Goal: Information Seeking & Learning: Learn about a topic

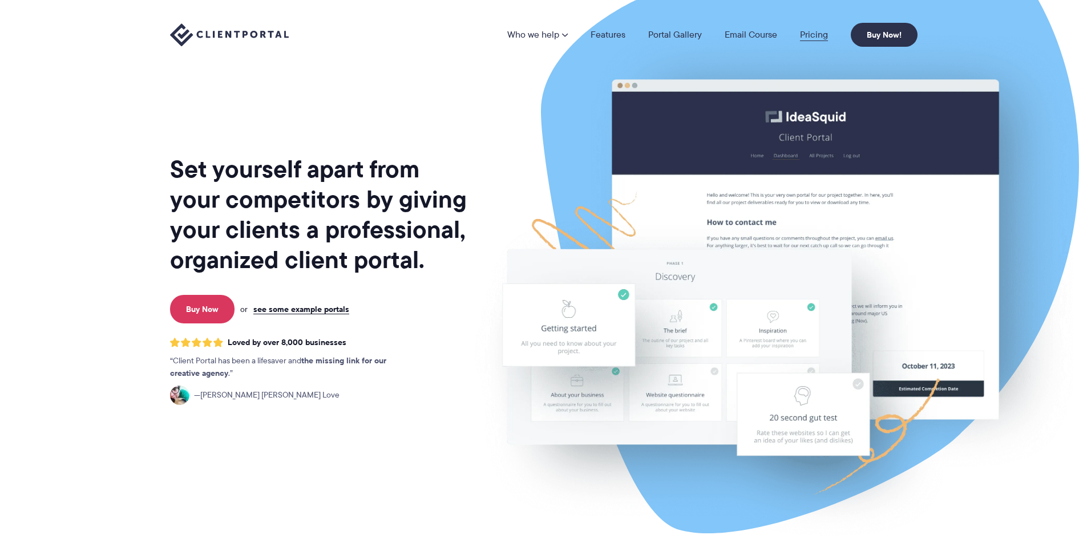
click at [824, 39] on link "Pricing" at bounding box center [814, 34] width 28 height 9
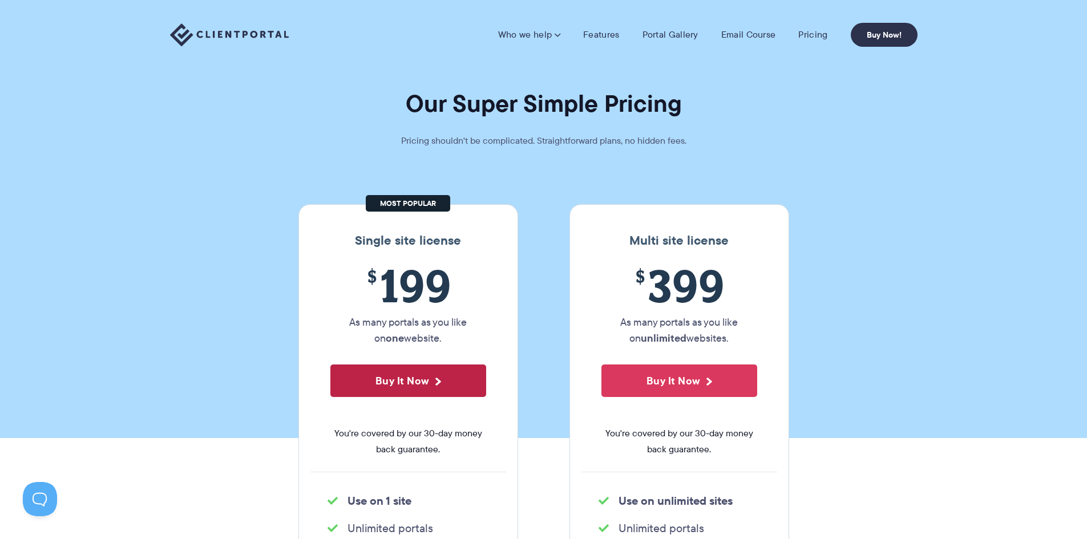
click at [423, 387] on button "Buy It Now" at bounding box center [408, 381] width 156 height 33
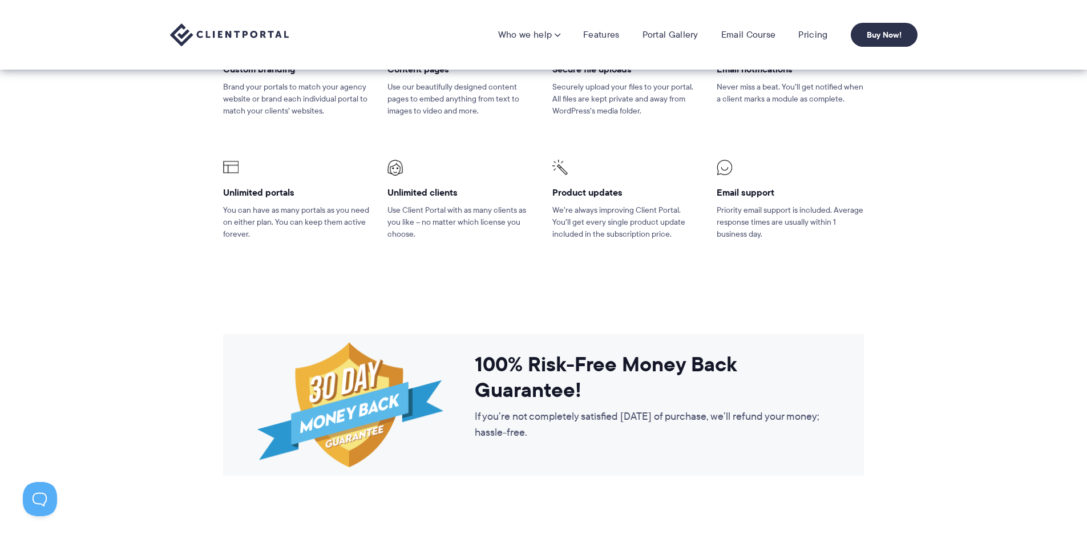
scroll to position [685, 0]
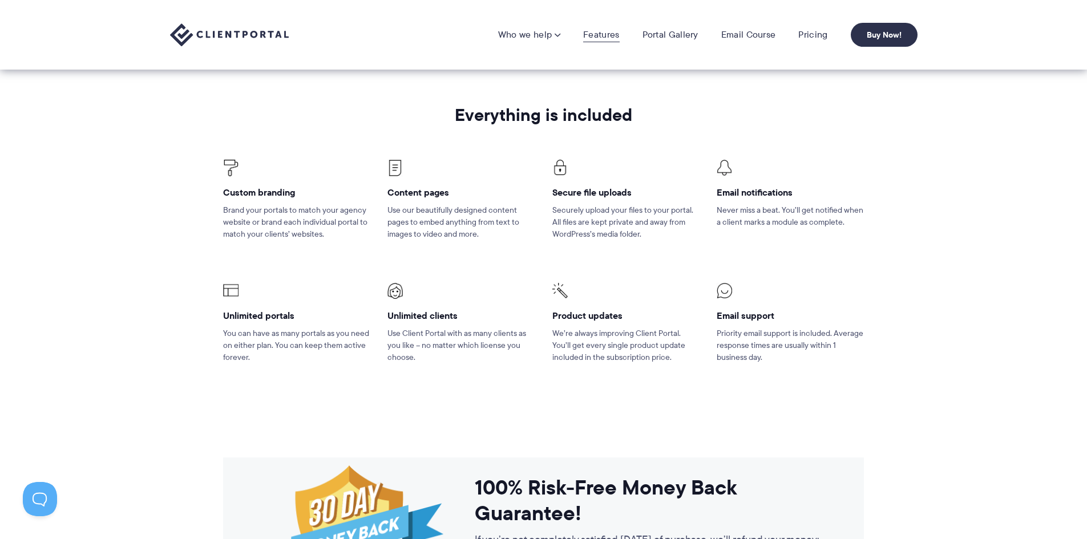
click at [589, 38] on link "Features" at bounding box center [601, 34] width 36 height 11
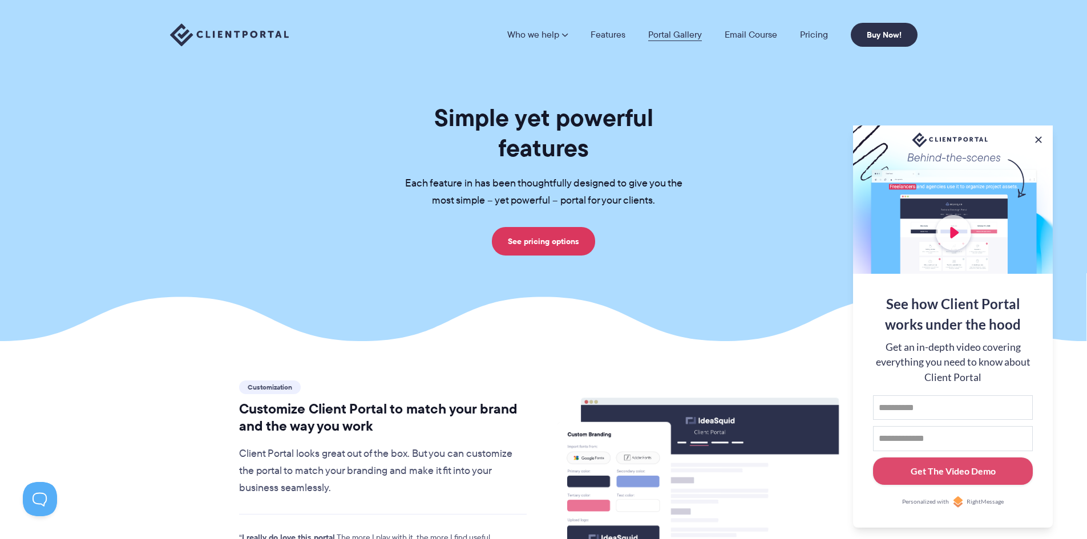
click at [665, 34] on link "Portal Gallery" at bounding box center [675, 34] width 54 height 9
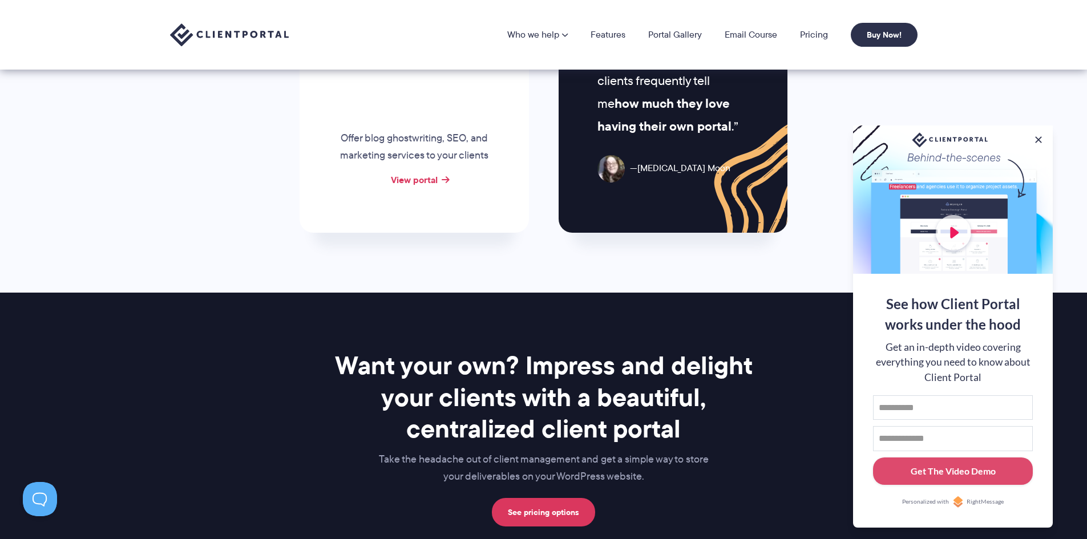
scroll to position [1048, 0]
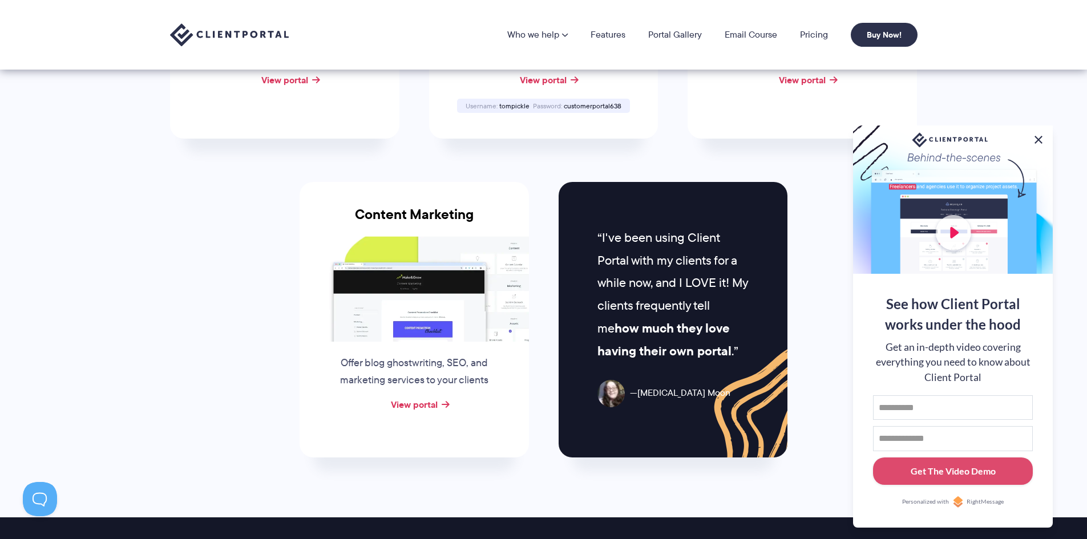
click at [1036, 136] on button at bounding box center [1039, 140] width 14 height 14
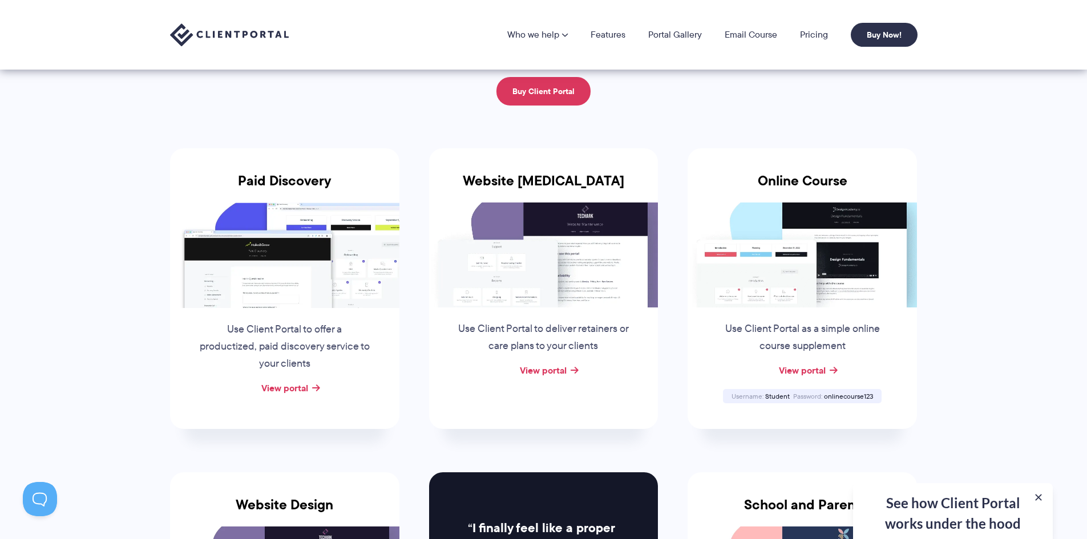
scroll to position [0, 0]
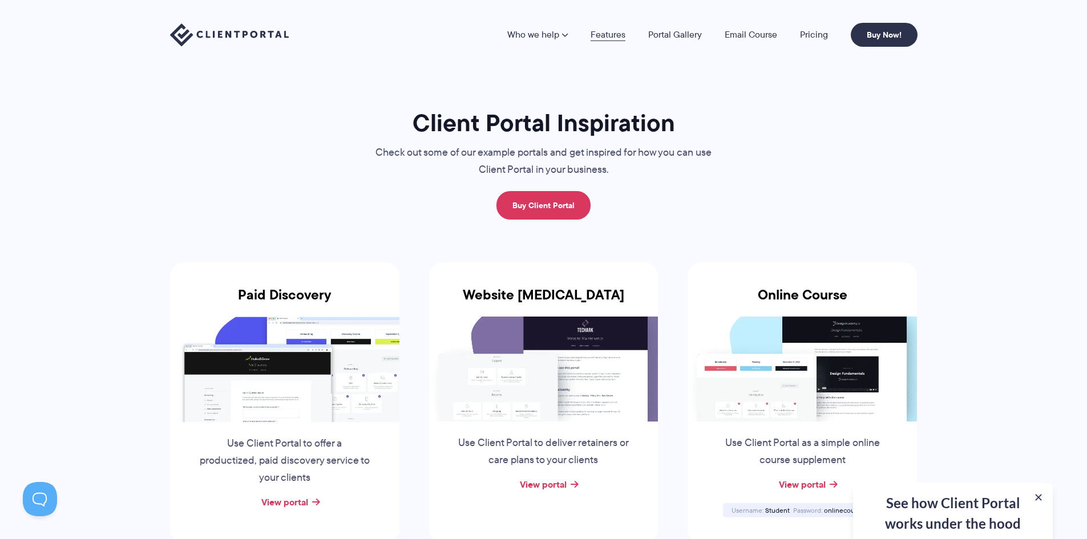
click at [616, 36] on link "Features" at bounding box center [608, 34] width 35 height 9
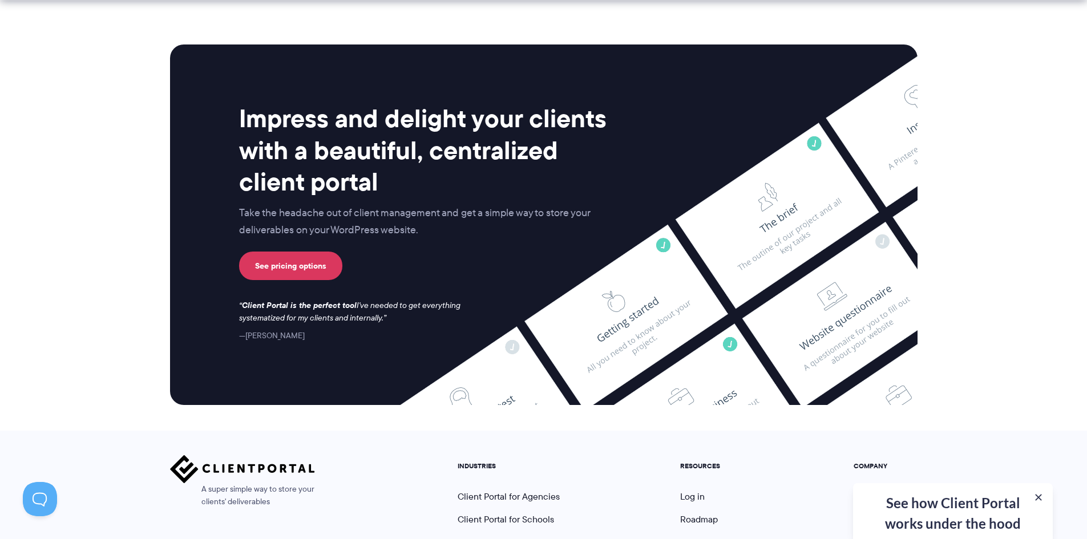
scroll to position [2990, 0]
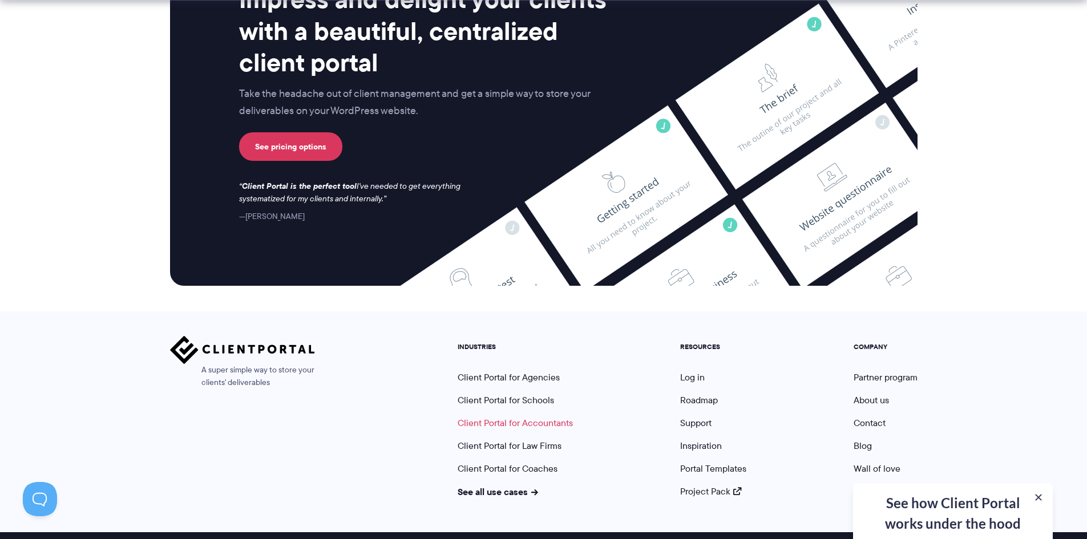
click at [539, 416] on link "Client Portal for Accountants" at bounding box center [515, 422] width 115 height 13
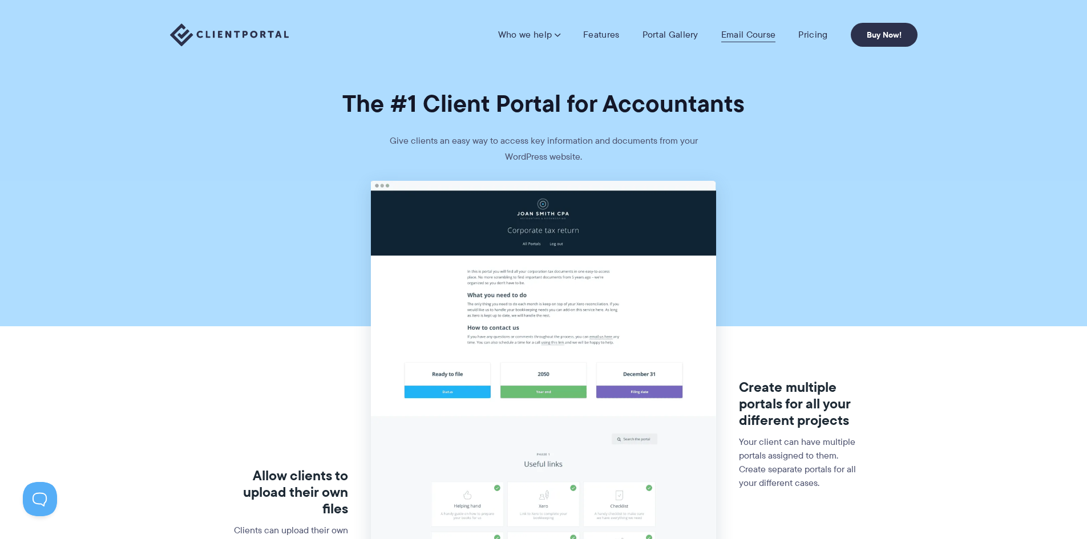
click at [739, 35] on link "Email Course" at bounding box center [748, 34] width 55 height 11
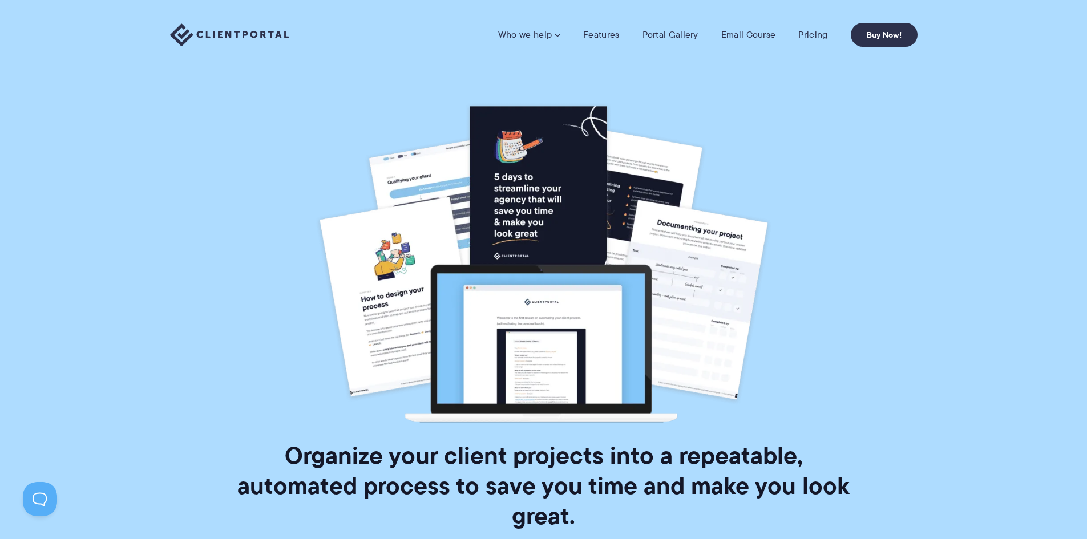
click at [805, 32] on link "Pricing" at bounding box center [812, 34] width 29 height 11
click at [598, 33] on link "Features" at bounding box center [601, 34] width 36 height 11
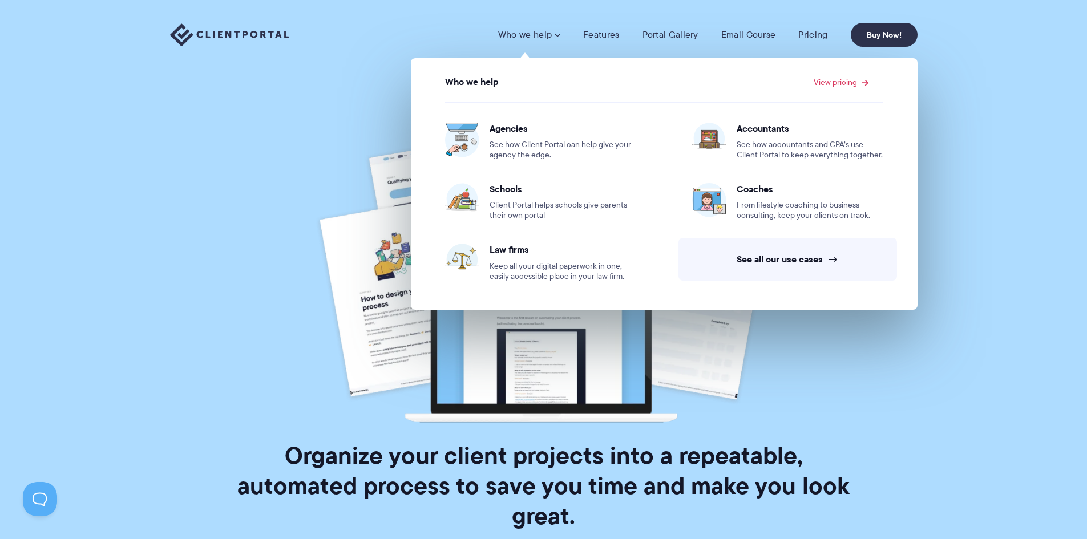
click at [552, 35] on link "Who we help" at bounding box center [529, 34] width 62 height 11
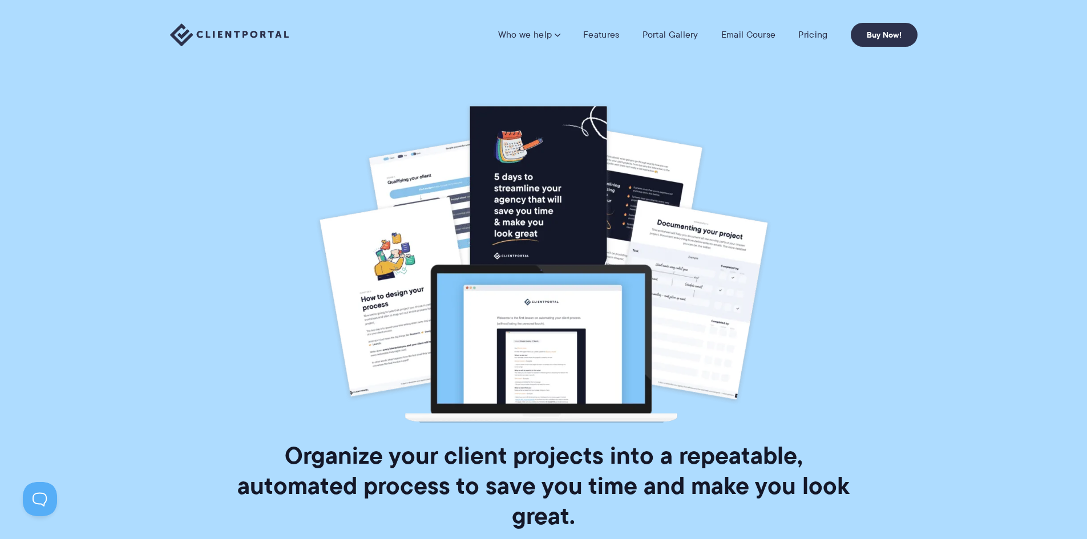
click at [552, 35] on link "Who we help" at bounding box center [529, 34] width 62 height 11
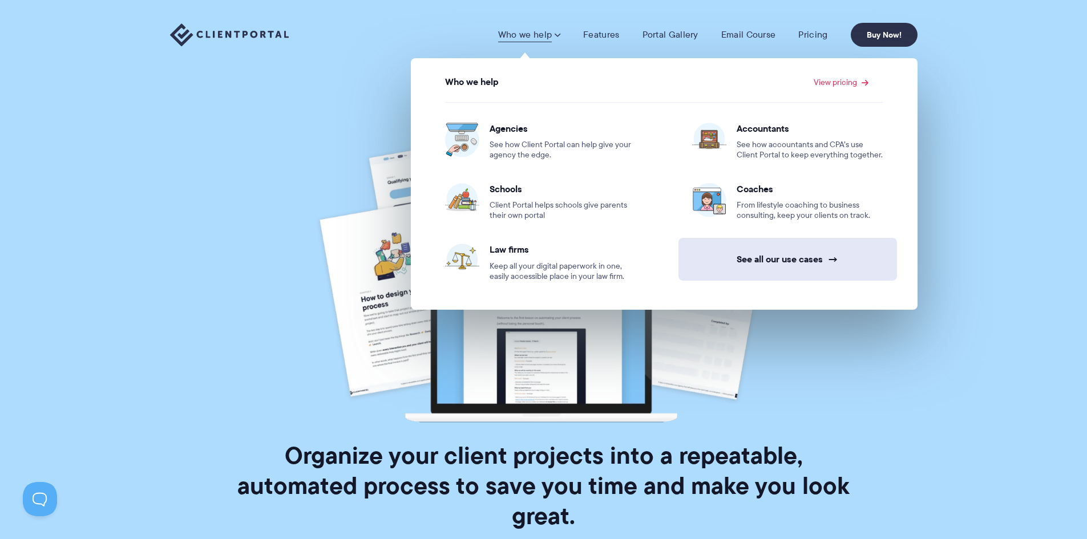
click at [790, 263] on link "See all our use cases →" at bounding box center [787, 259] width 219 height 43
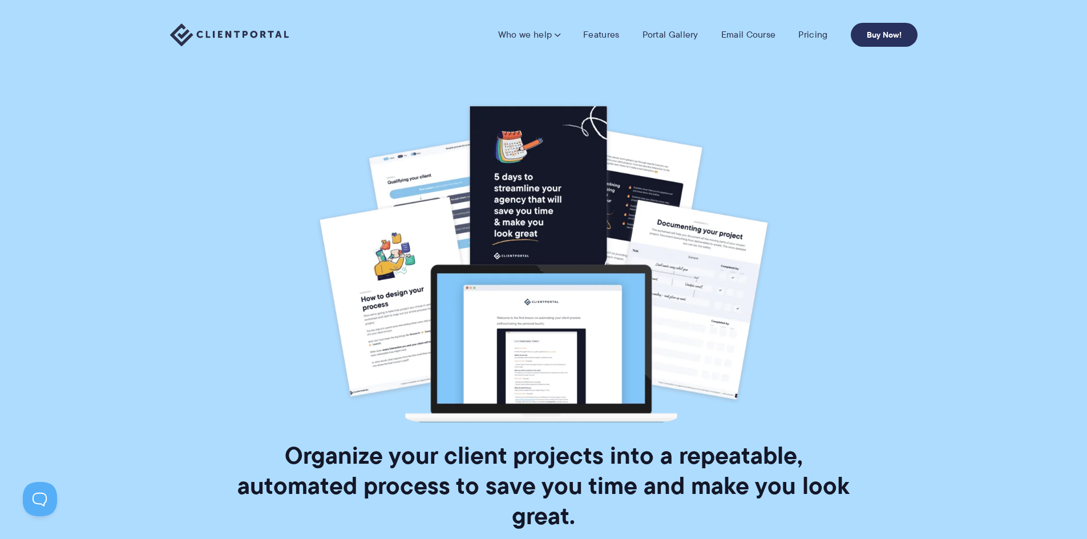
click at [884, 34] on link "Buy Now!" at bounding box center [884, 35] width 67 height 24
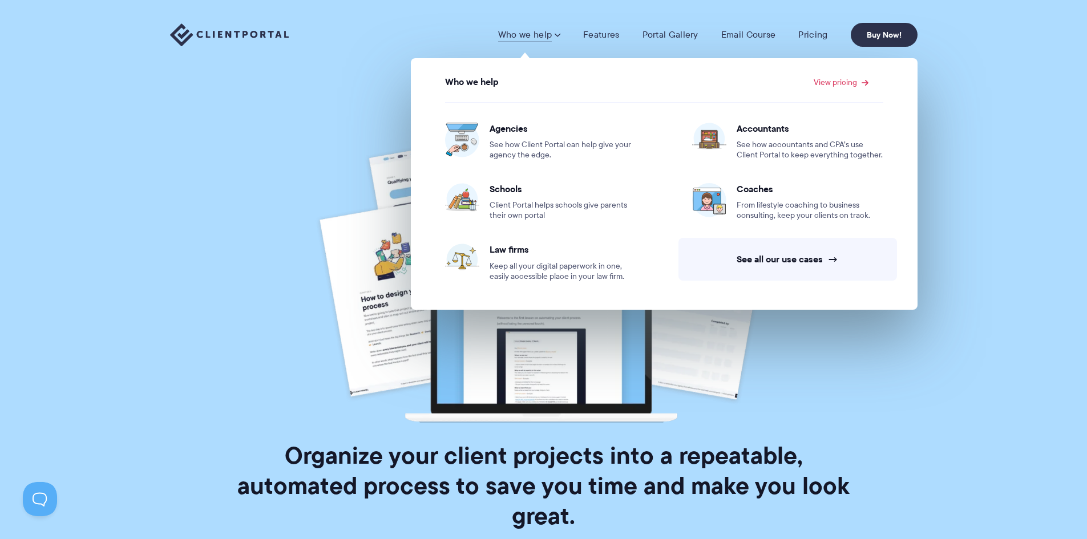
click at [214, 30] on img at bounding box center [229, 34] width 119 height 23
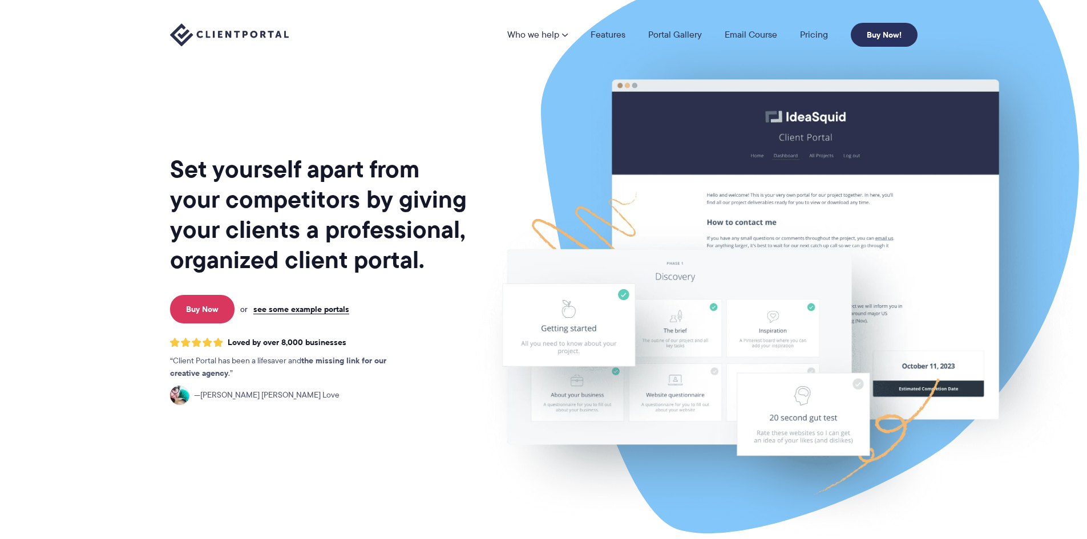
click at [876, 30] on link "Buy Now!" at bounding box center [884, 35] width 67 height 24
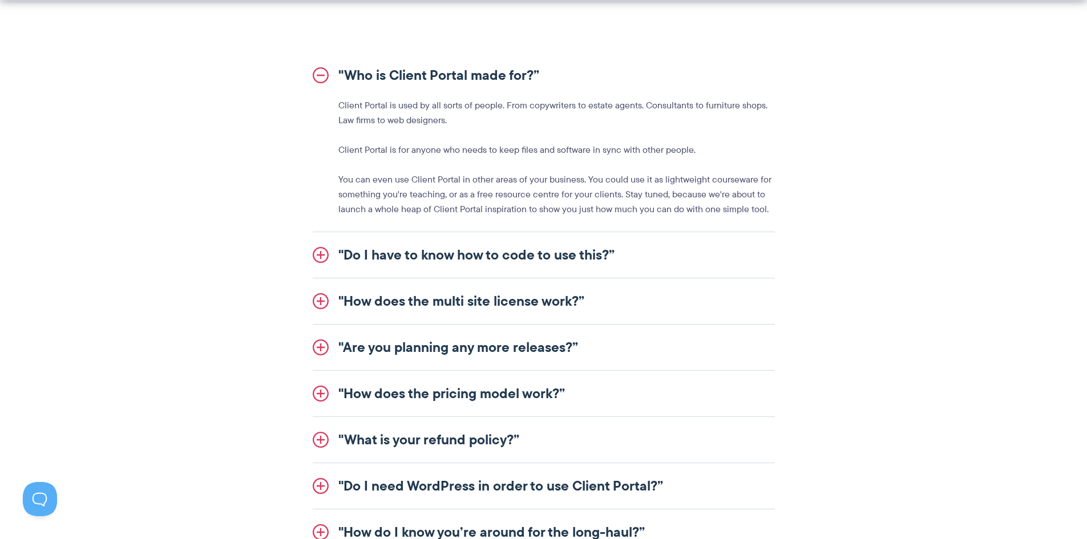
scroll to position [1369, 0]
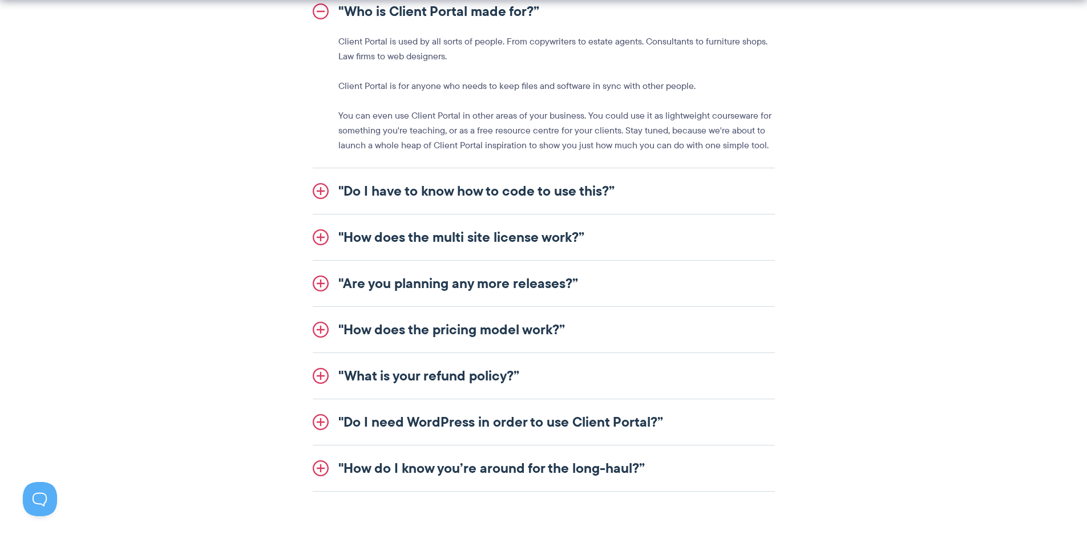
click at [442, 187] on link ""Do I have to know how to code to use this?”" at bounding box center [544, 191] width 462 height 46
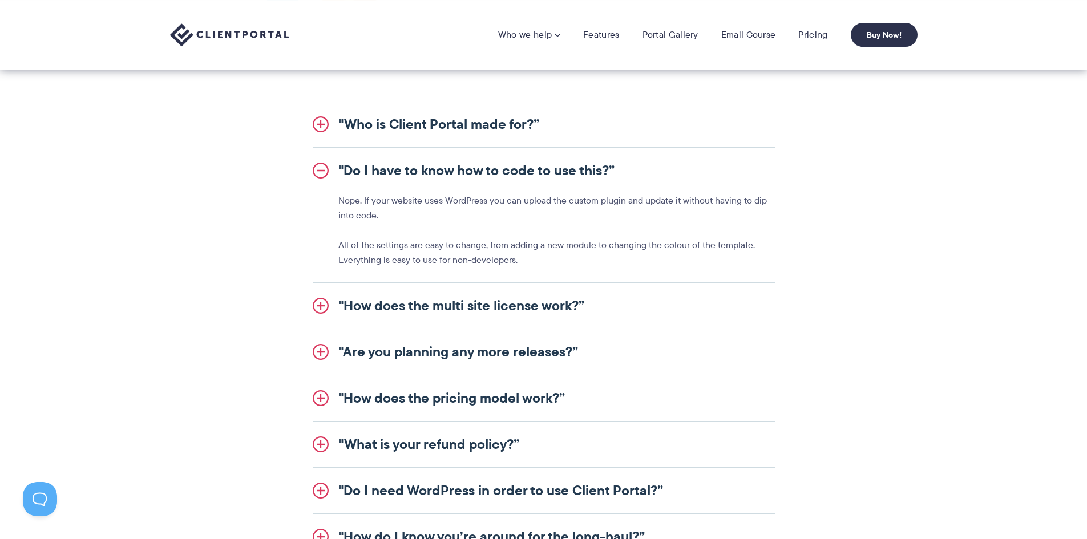
scroll to position [1255, 0]
click at [328, 303] on link ""How does the multi site license work?”" at bounding box center [544, 307] width 462 height 46
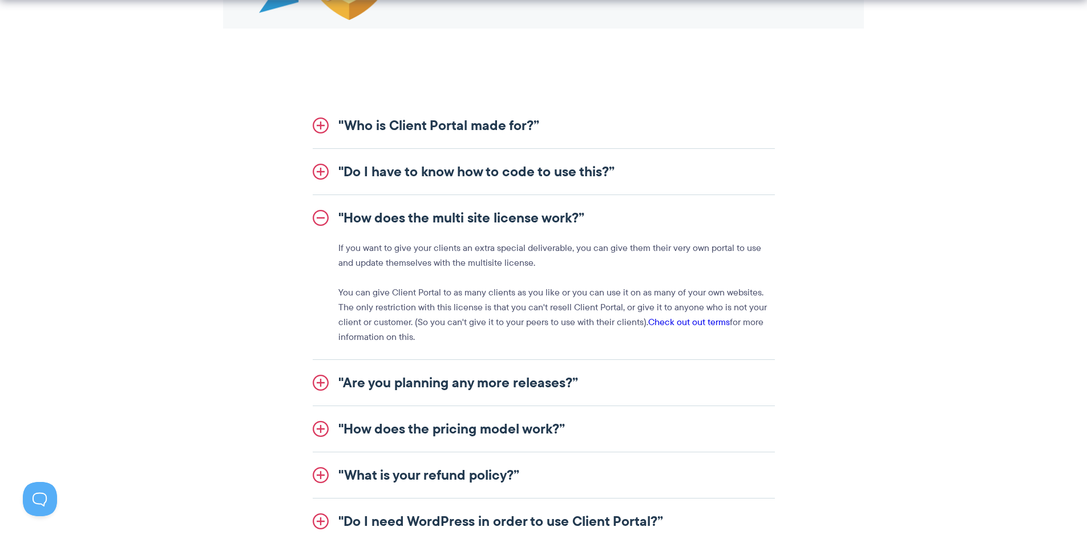
scroll to position [1312, 0]
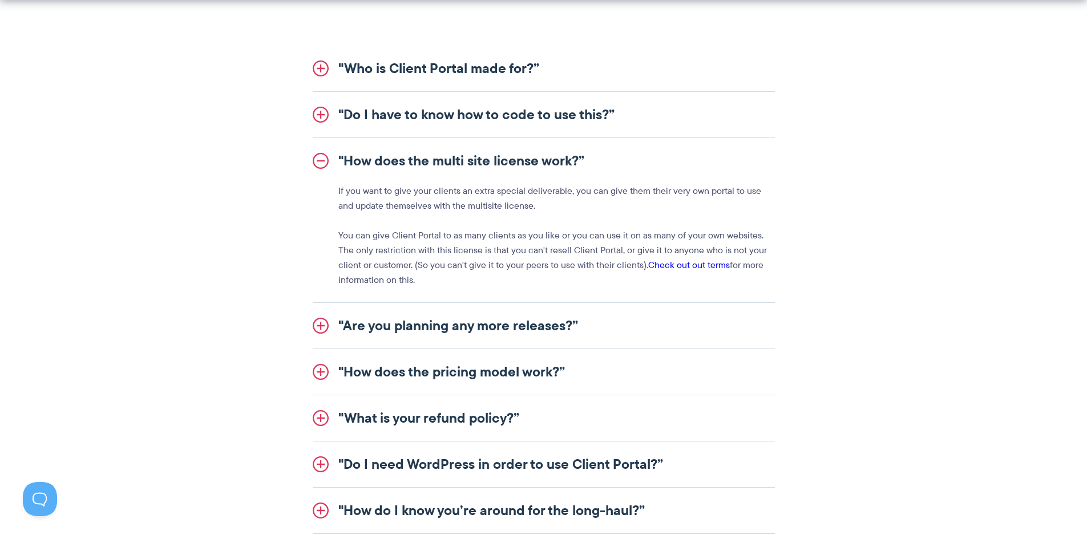
click at [318, 328] on link ""Are you planning any more releases?”" at bounding box center [544, 326] width 462 height 46
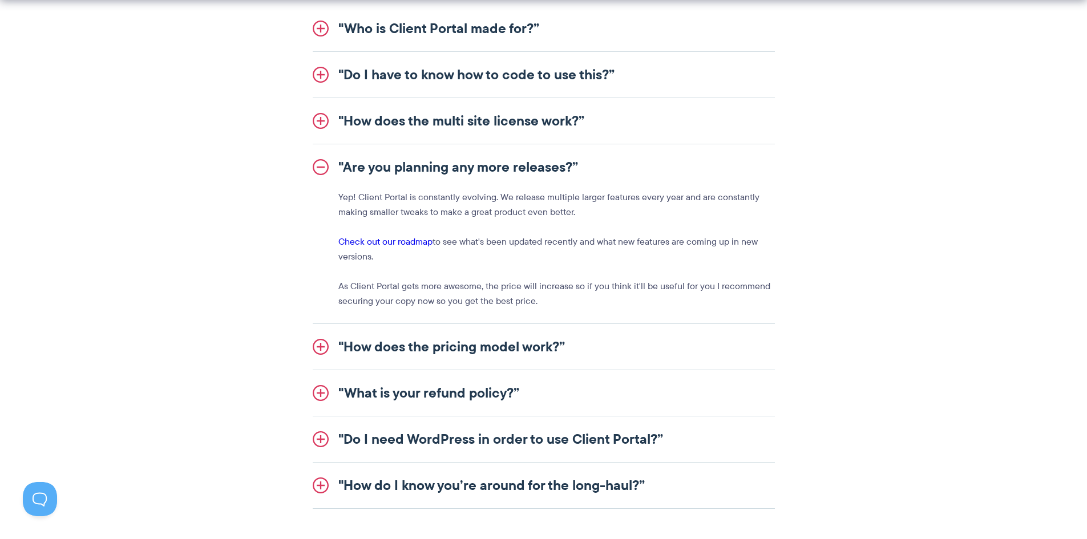
scroll to position [1369, 0]
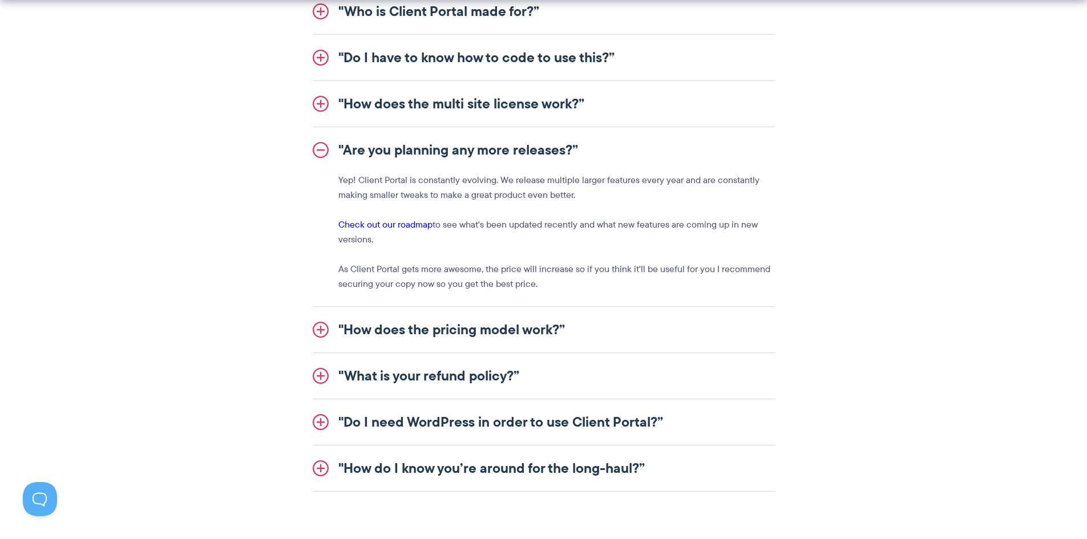
click at [314, 334] on link ""How does the pricing model work?”" at bounding box center [544, 330] width 462 height 46
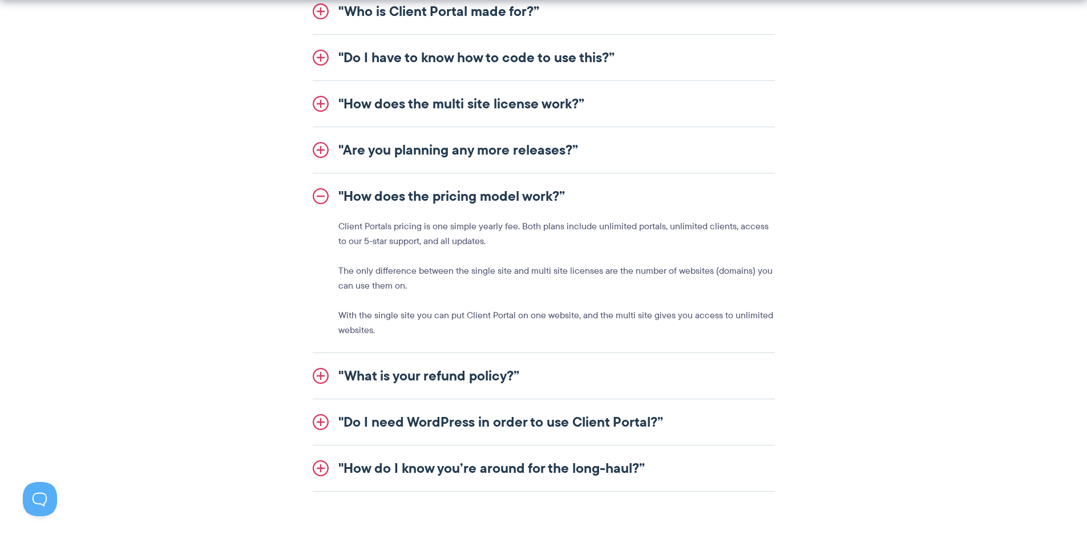
click at [313, 426] on link ""Do I need WordPress in order to use Client Portal?”" at bounding box center [544, 422] width 462 height 46
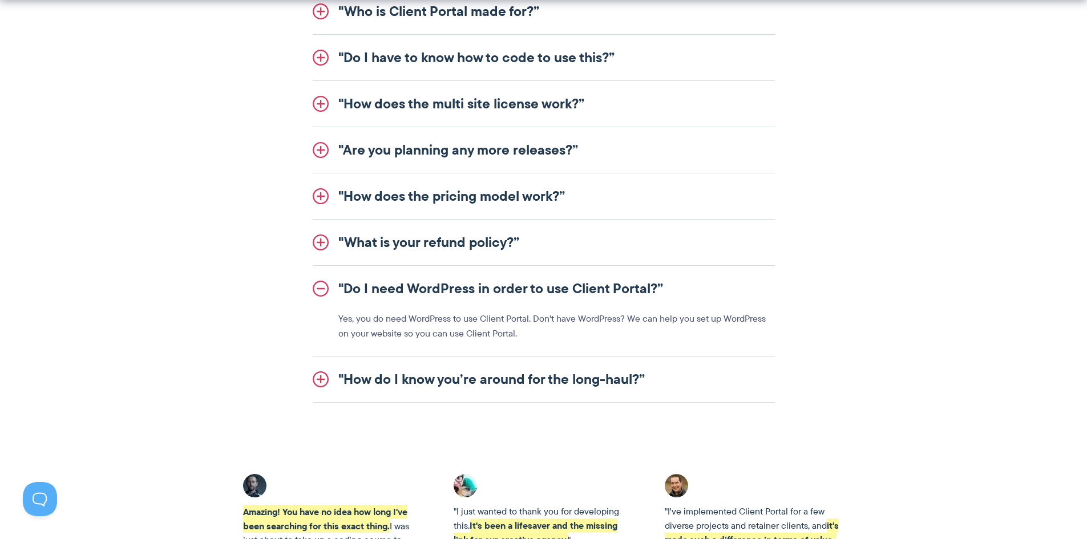
click at [330, 373] on link ""How do I know you’re around for the long-haul?”" at bounding box center [544, 380] width 462 height 46
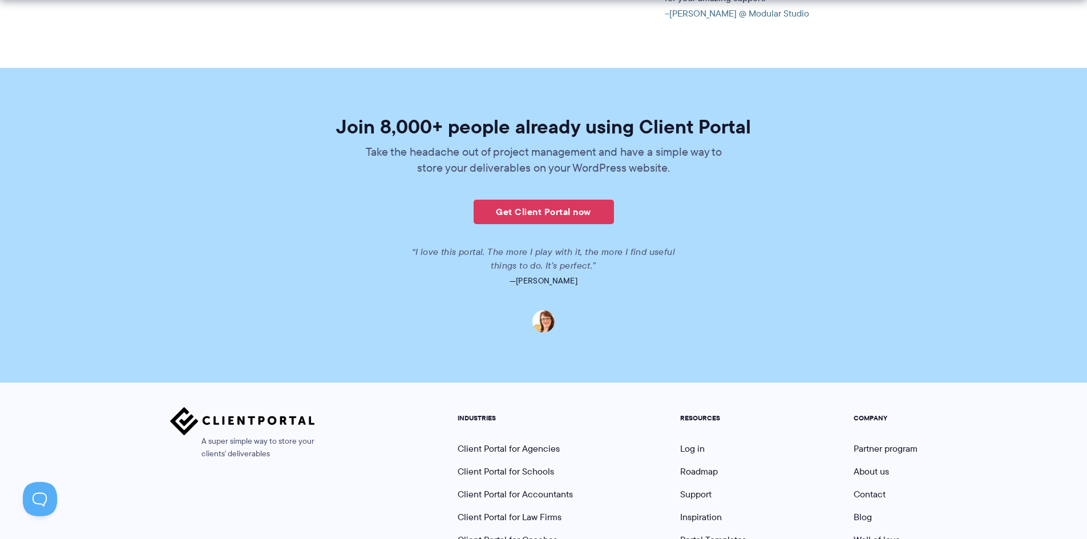
scroll to position [2763, 0]
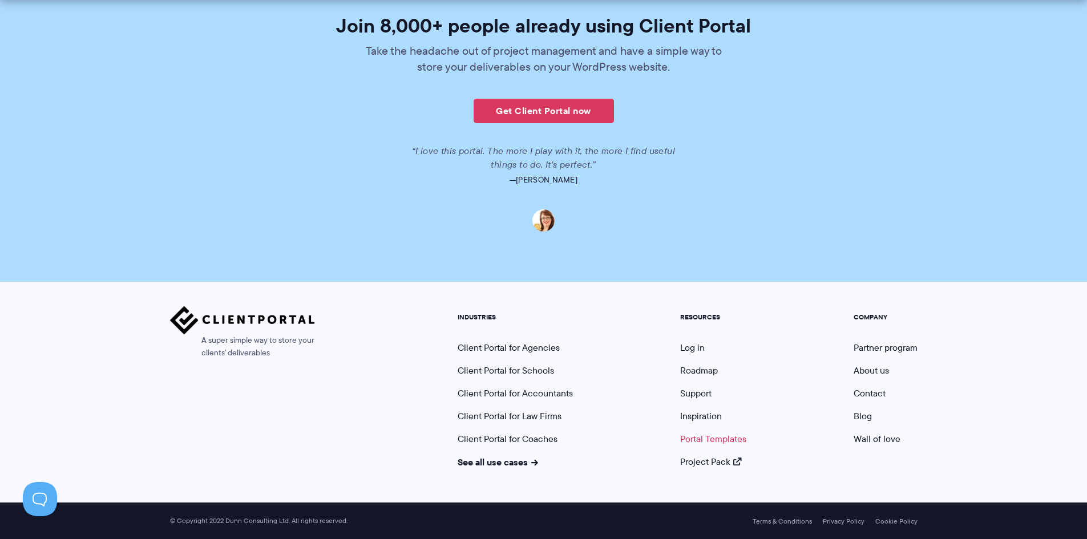
click at [736, 438] on link "Portal Templates" at bounding box center [713, 438] width 66 height 13
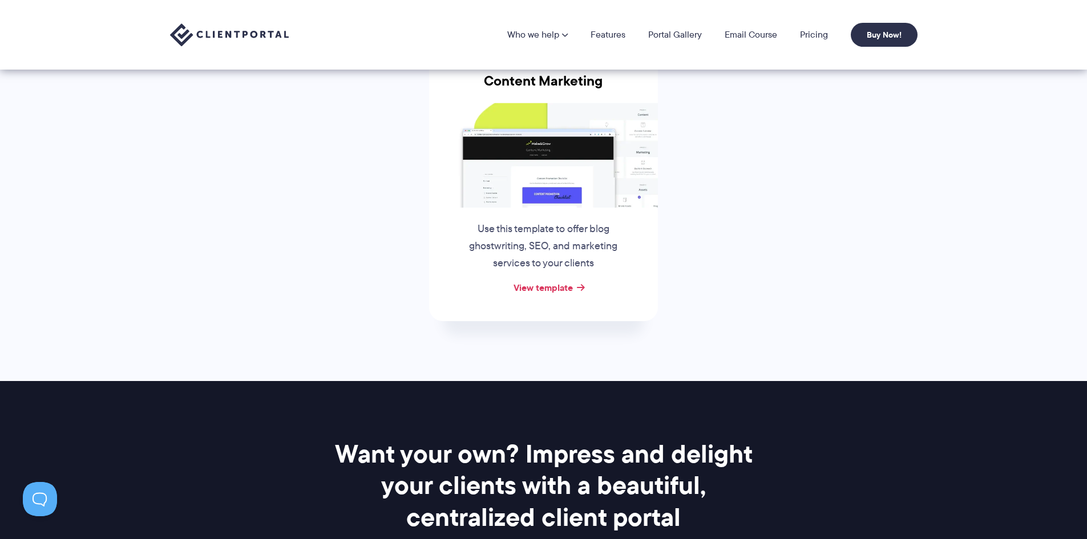
scroll to position [285, 0]
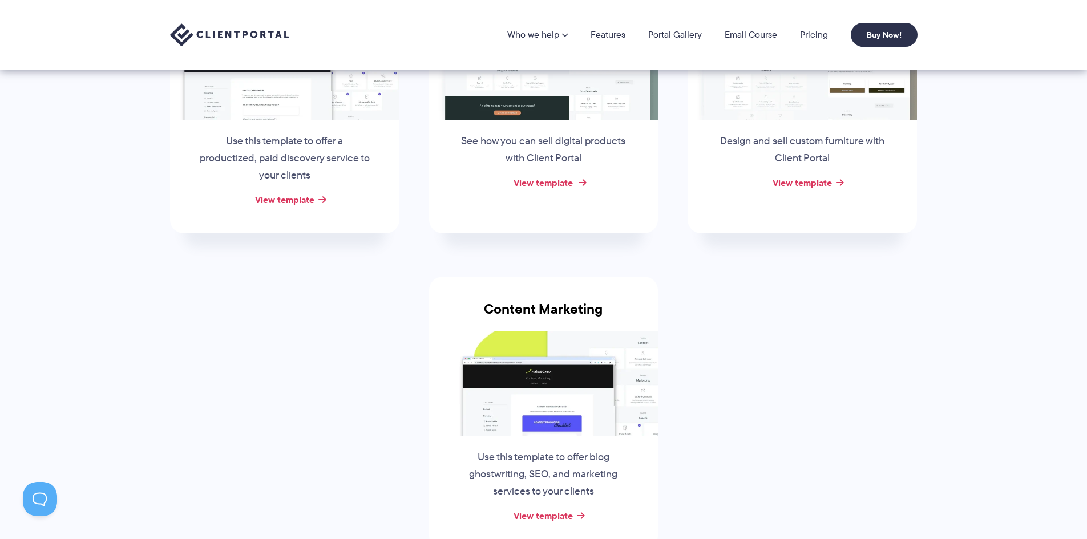
click at [540, 176] on link "View template" at bounding box center [542, 183] width 59 height 14
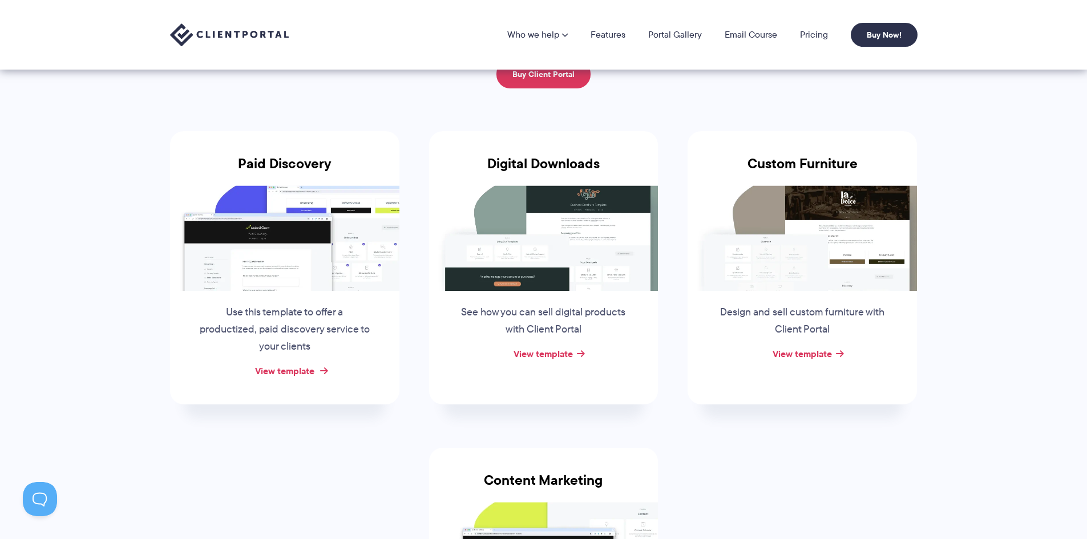
click at [305, 372] on link "View template" at bounding box center [284, 371] width 59 height 14
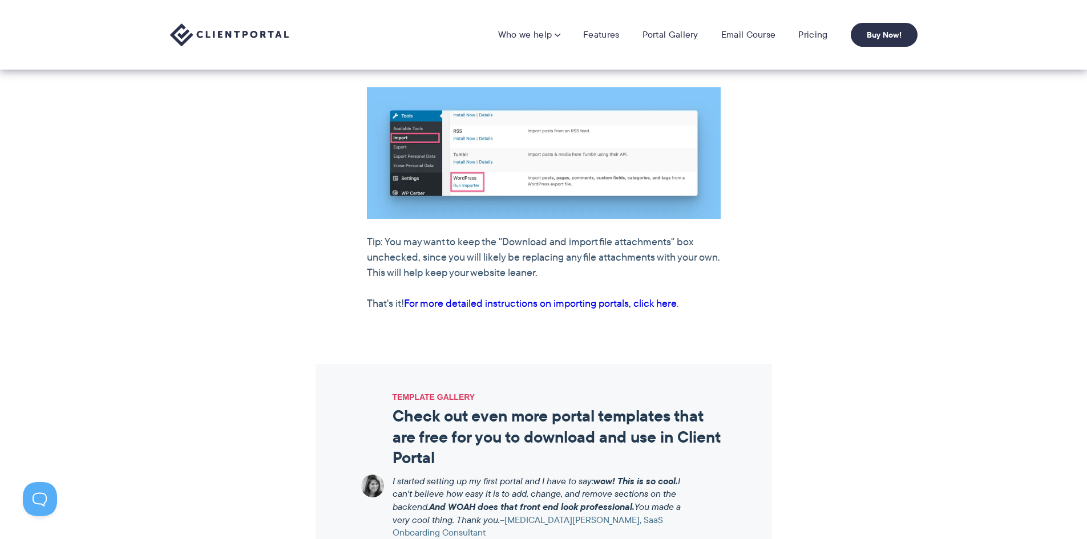
scroll to position [799, 0]
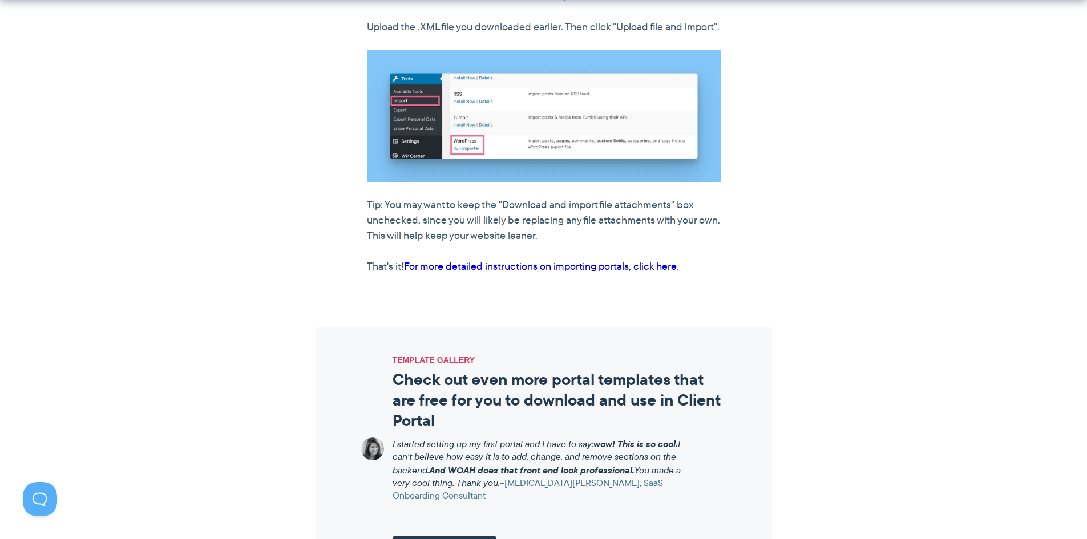
scroll to position [1312, 0]
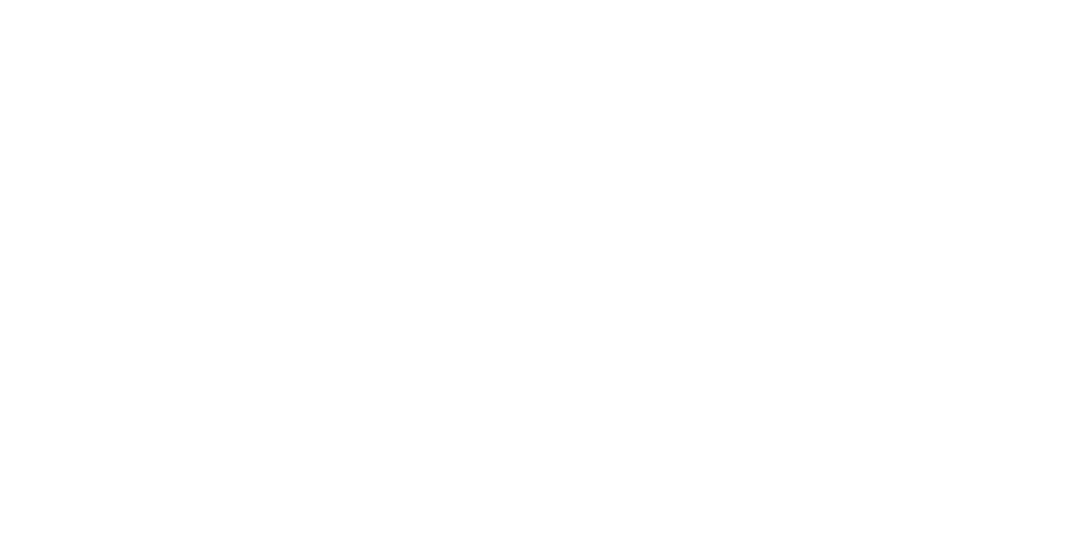
scroll to position [685, 0]
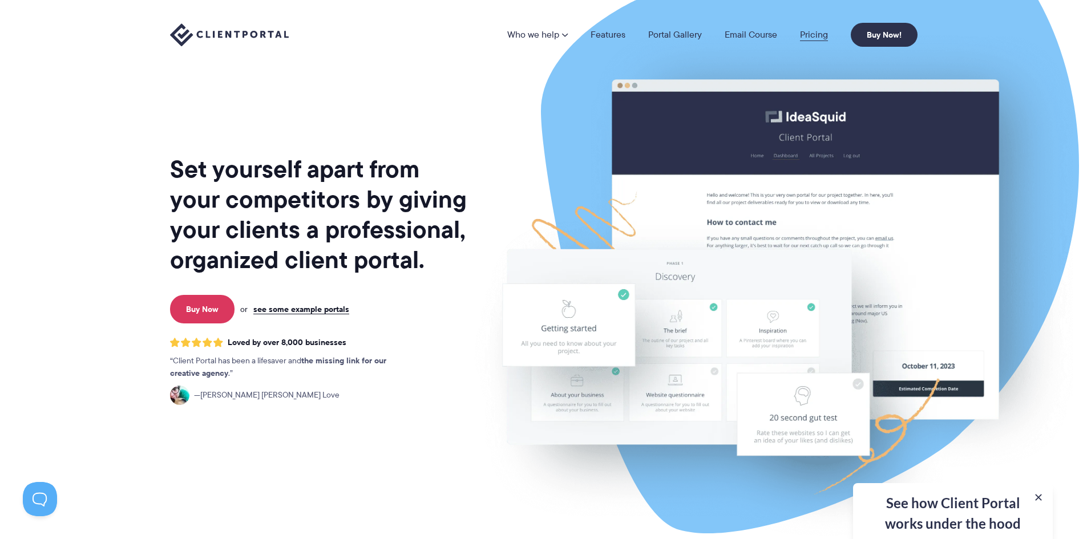
click at [801, 39] on link "Pricing" at bounding box center [814, 34] width 28 height 9
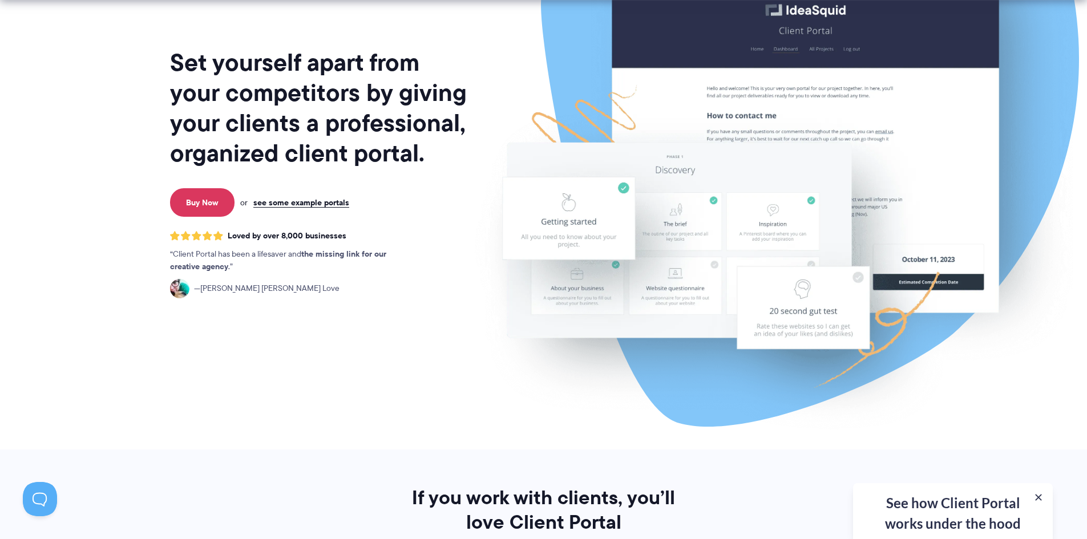
scroll to position [114, 0]
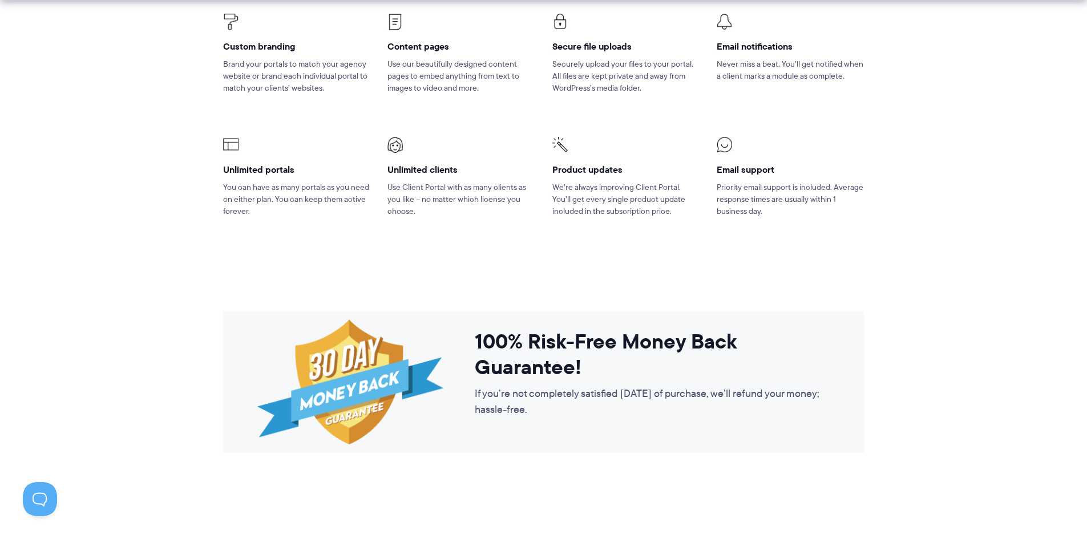
scroll to position [742, 0]
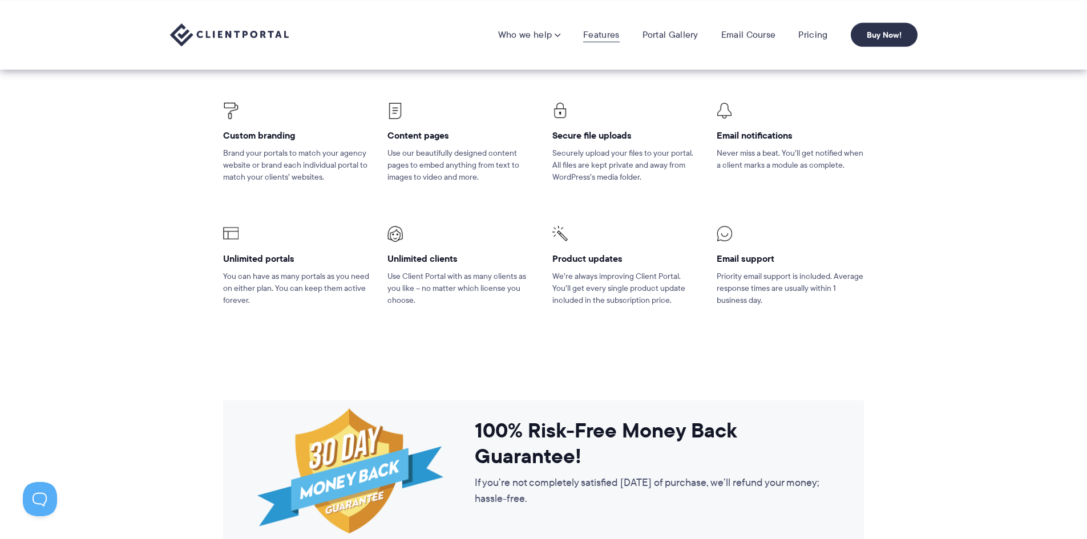
click at [599, 35] on link "Features" at bounding box center [601, 34] width 36 height 11
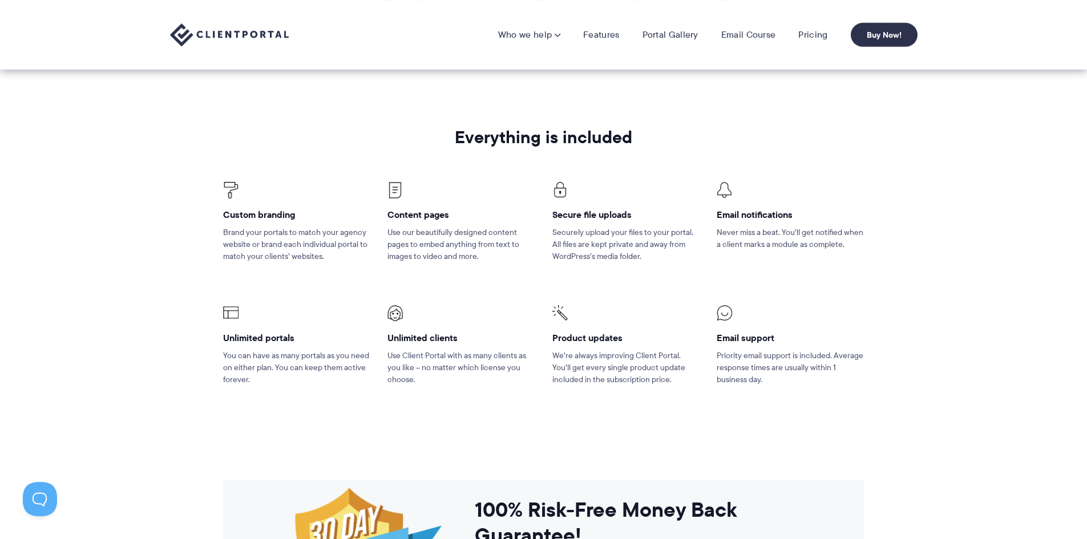
scroll to position [571, 0]
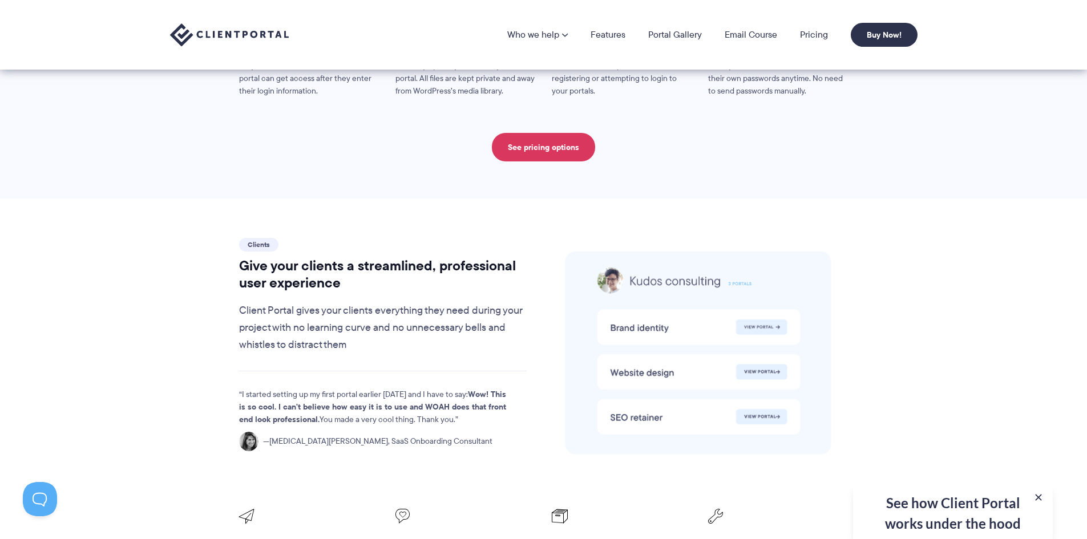
scroll to position [2191, 0]
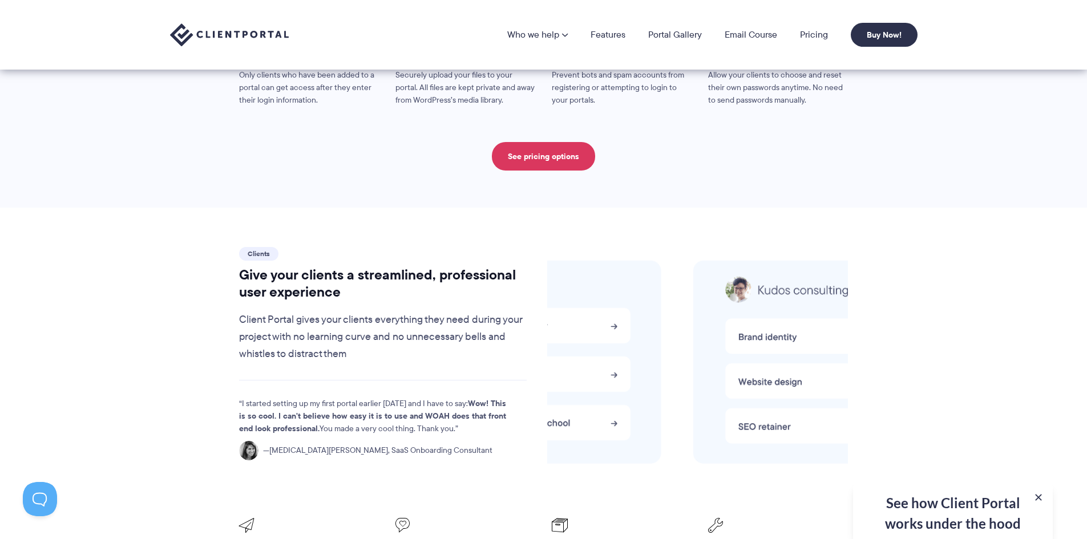
click at [975, 499] on div "See how Client Portal works under the hood Get an in-depth video covering every…" at bounding box center [953, 511] width 200 height 56
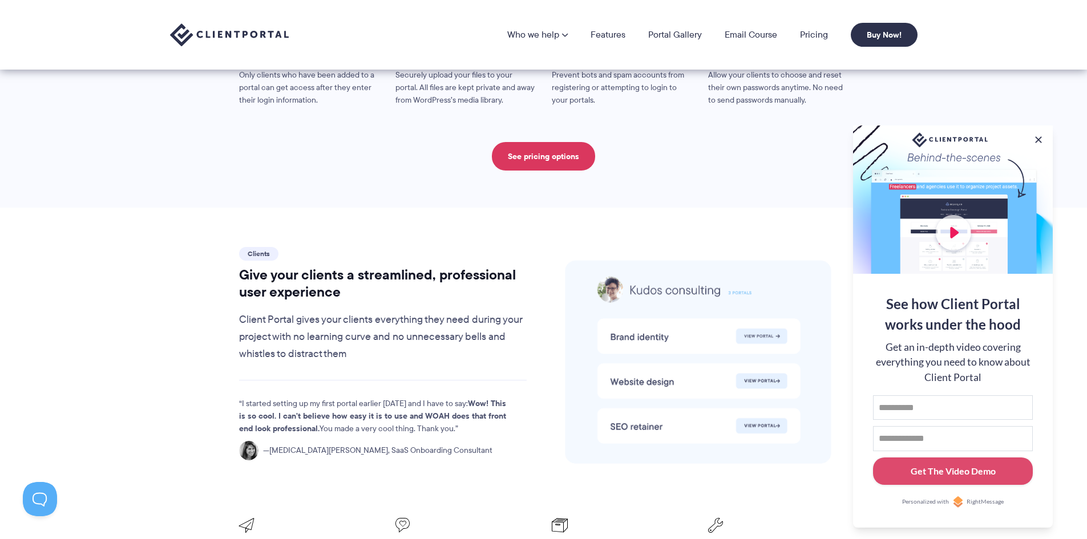
click at [949, 224] on div at bounding box center [953, 200] width 200 height 148
click at [934, 411] on input "First name" at bounding box center [953, 407] width 160 height 25
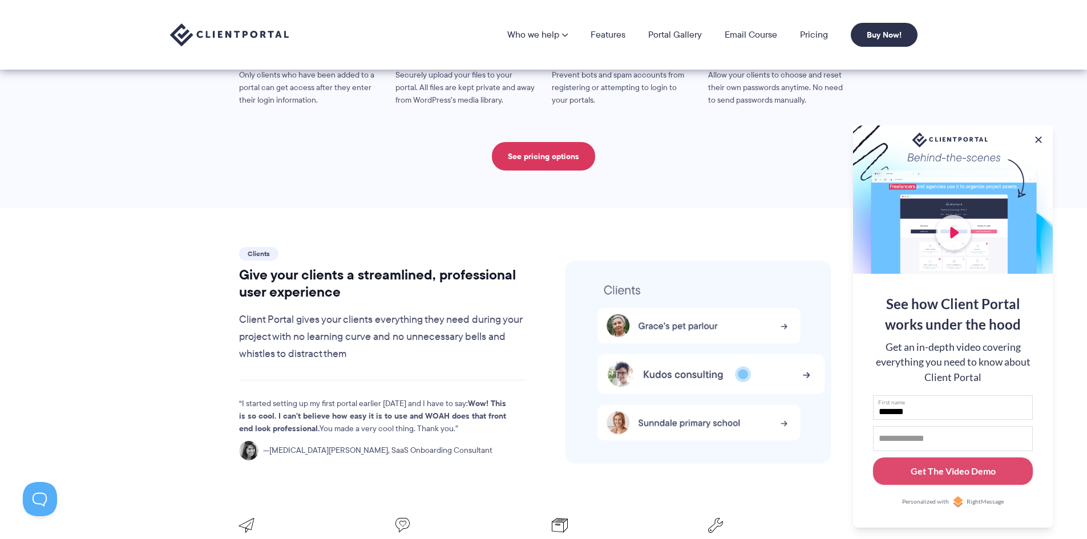
type input "*******"
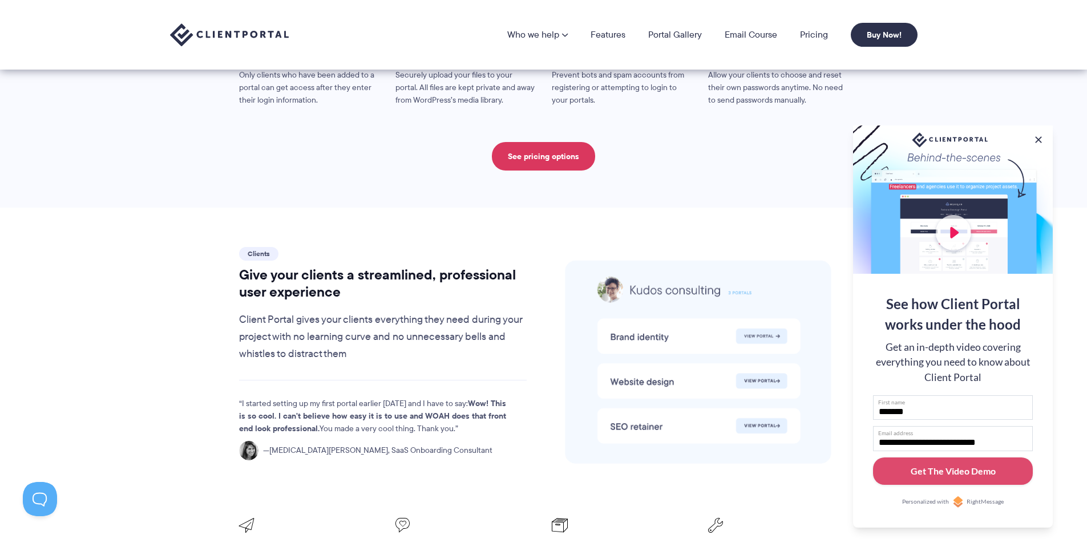
click at [980, 438] on input "**********" at bounding box center [953, 438] width 160 height 25
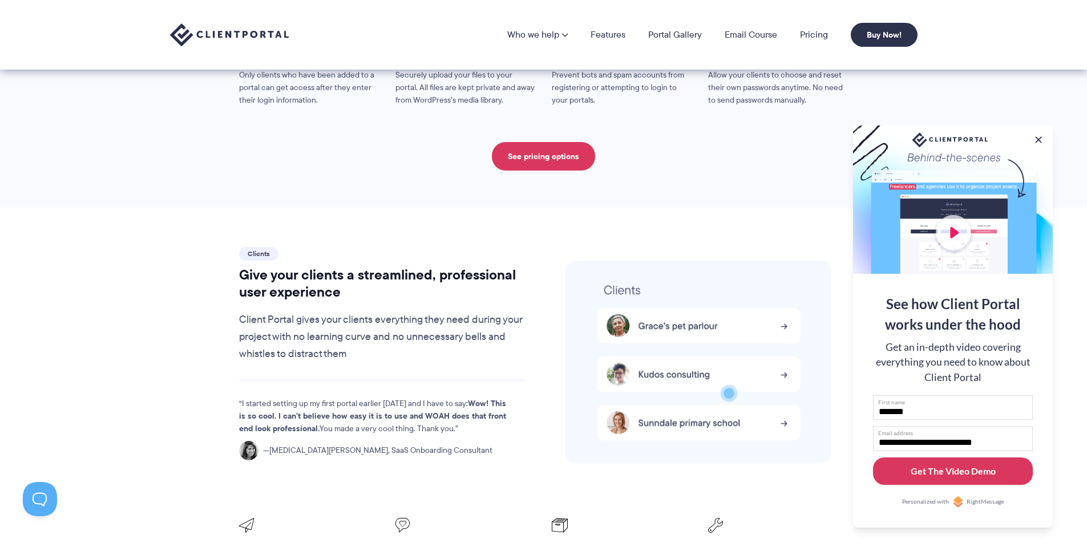
type input "**********"
click at [983, 470] on div "Get The Video Demo" at bounding box center [953, 471] width 85 height 14
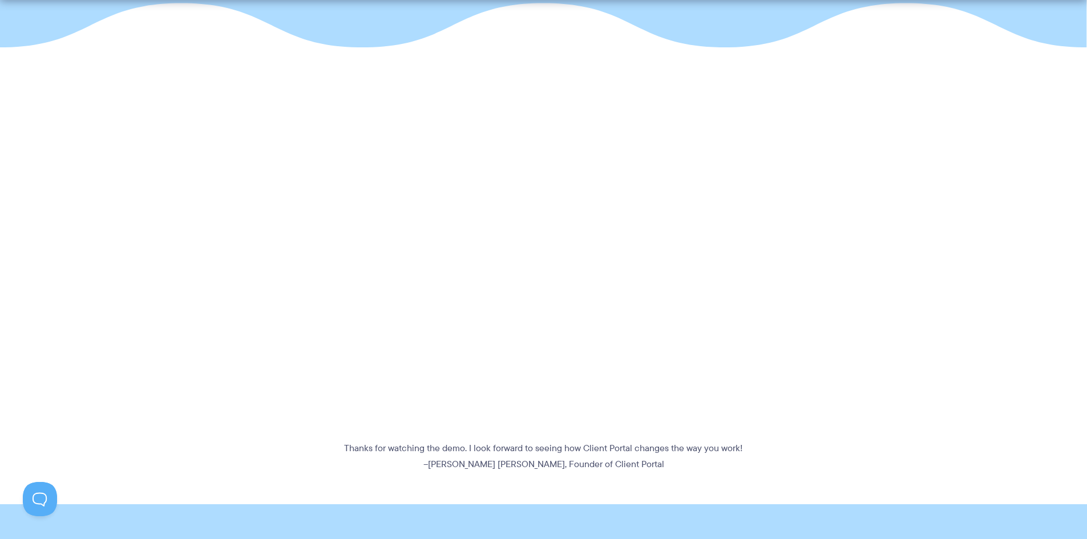
scroll to position [114, 0]
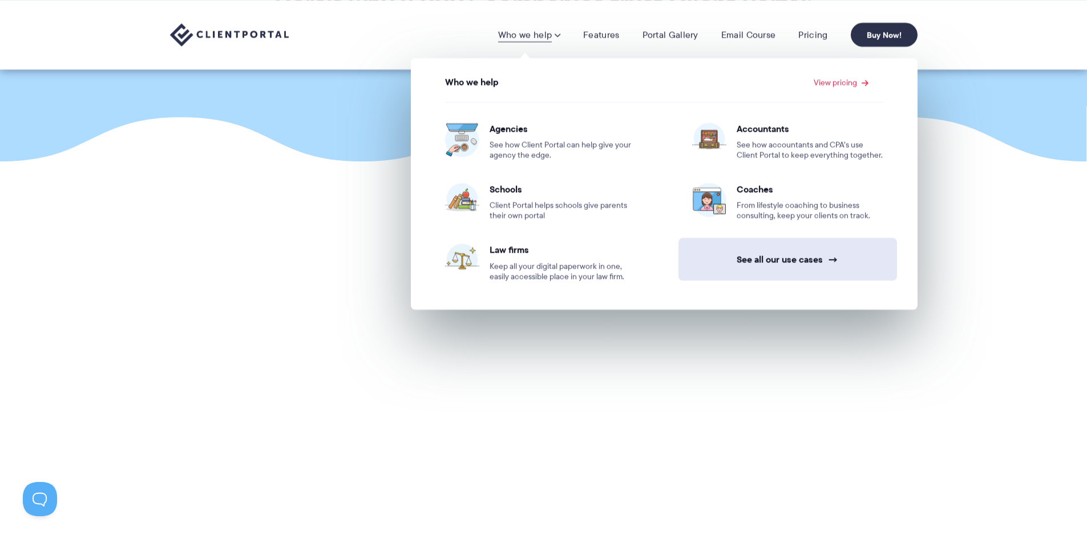
click at [766, 261] on link "See all our use cases →" at bounding box center [787, 259] width 219 height 43
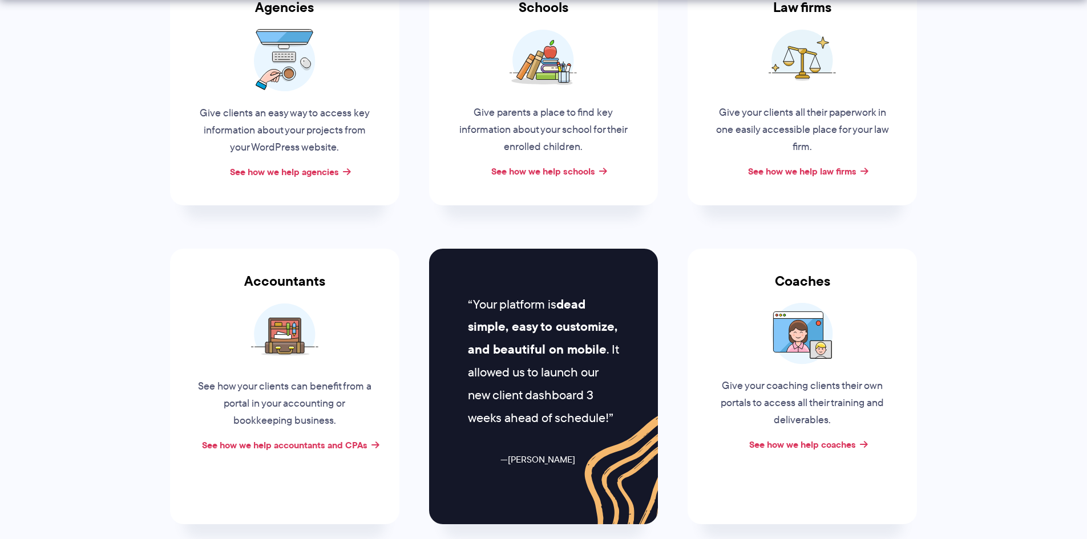
scroll to position [456, 0]
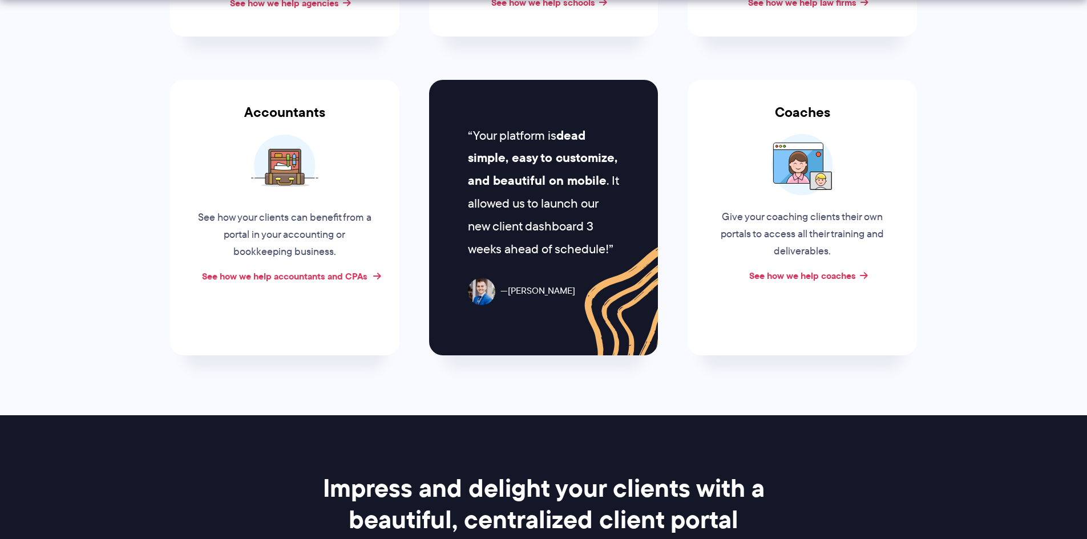
click at [337, 277] on link "See how we help accountants and CPAs" at bounding box center [284, 276] width 165 height 14
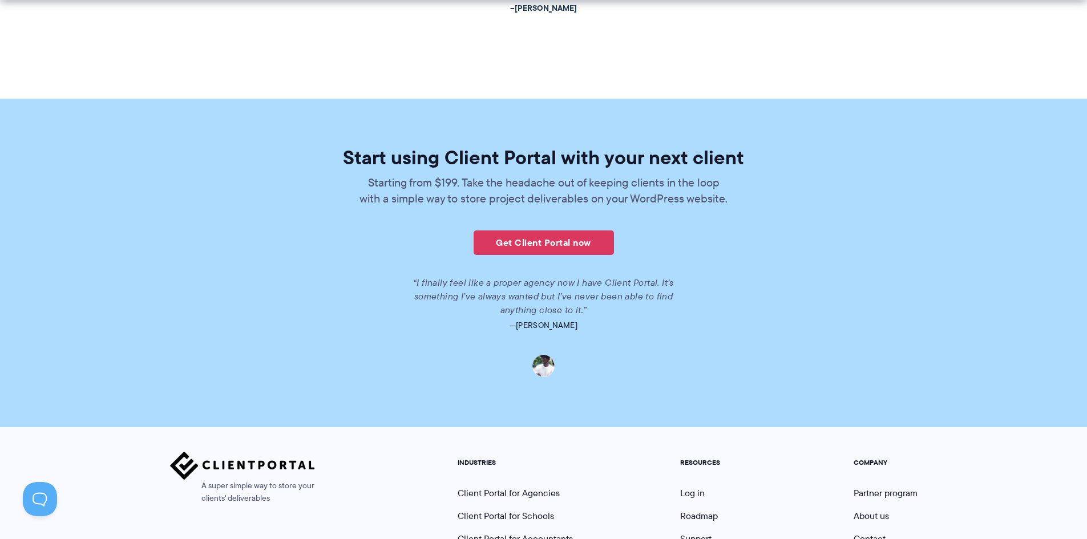
scroll to position [2542, 0]
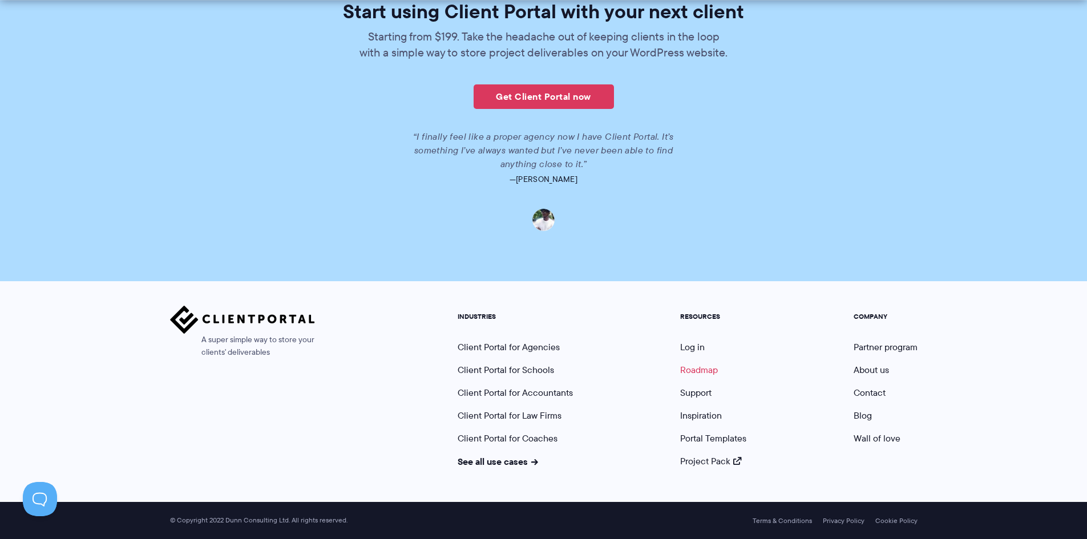
click at [707, 369] on link "Roadmap" at bounding box center [699, 369] width 38 height 13
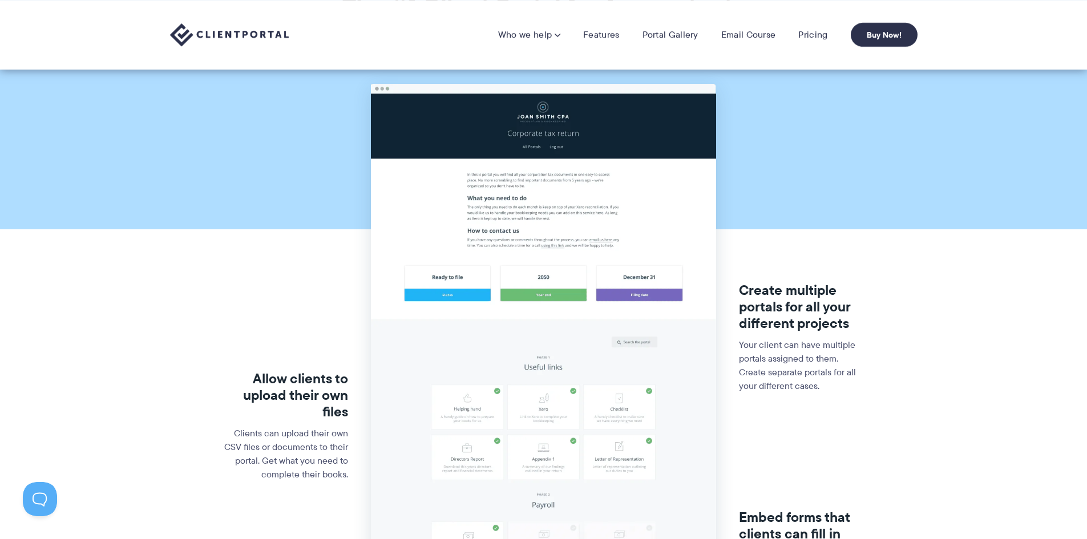
scroll to position [0, 0]
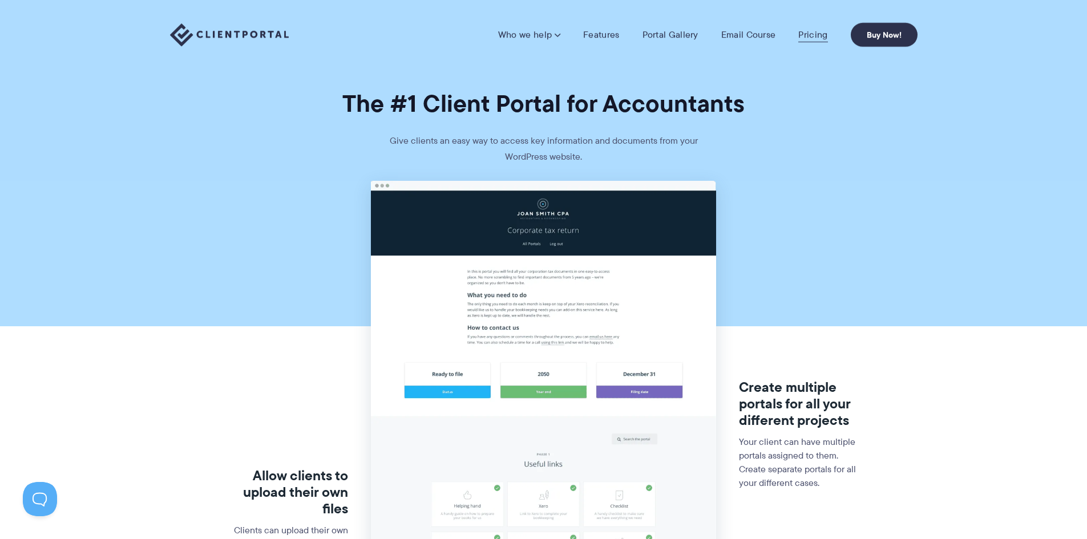
click at [816, 37] on link "Pricing" at bounding box center [812, 34] width 29 height 11
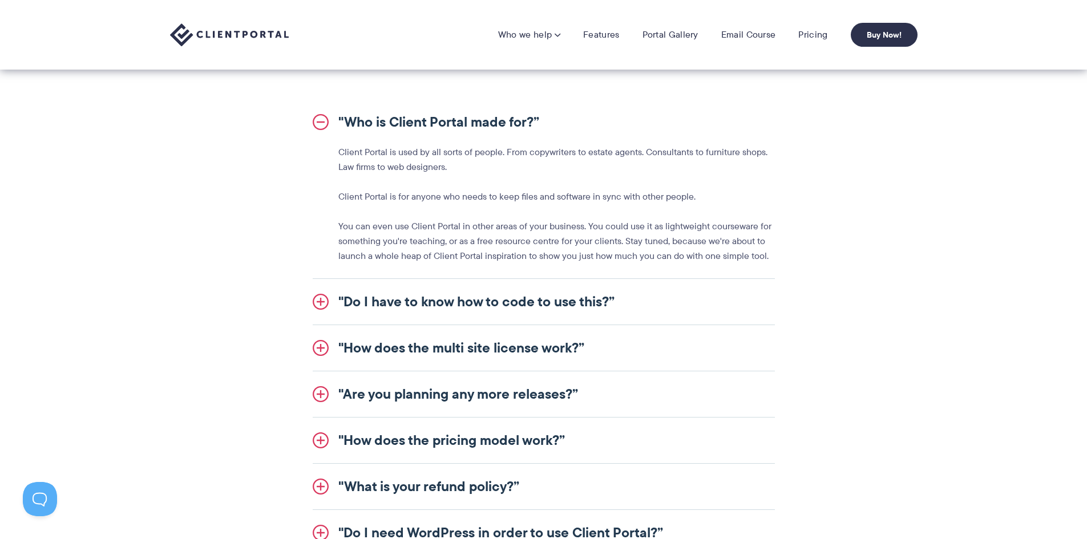
scroll to position [1255, 0]
